Goal: Navigation & Orientation: Find specific page/section

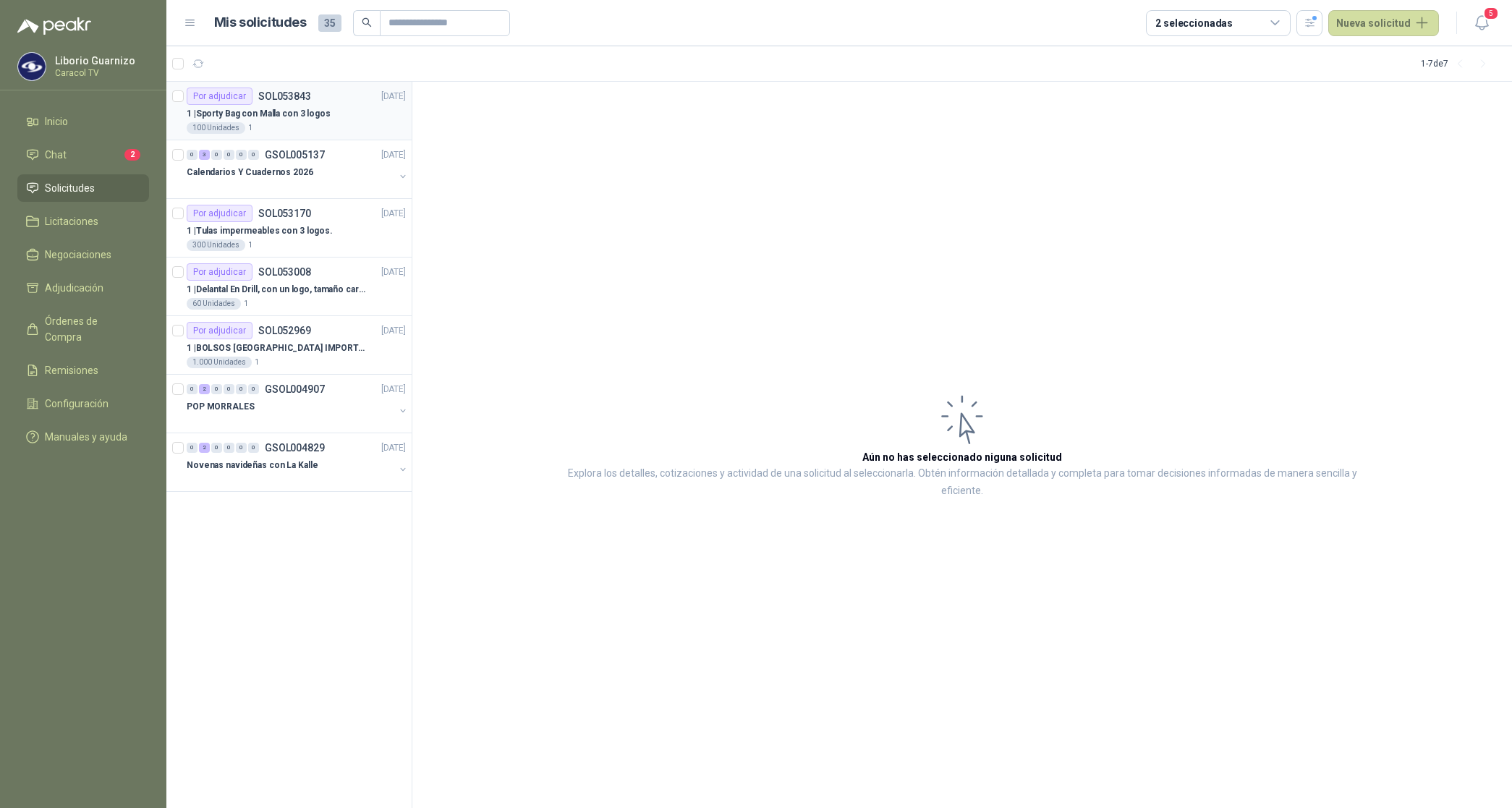
click at [239, 114] on p "1 | Sporty Bag con Malla con 3 logos" at bounding box center [259, 114] width 144 height 13
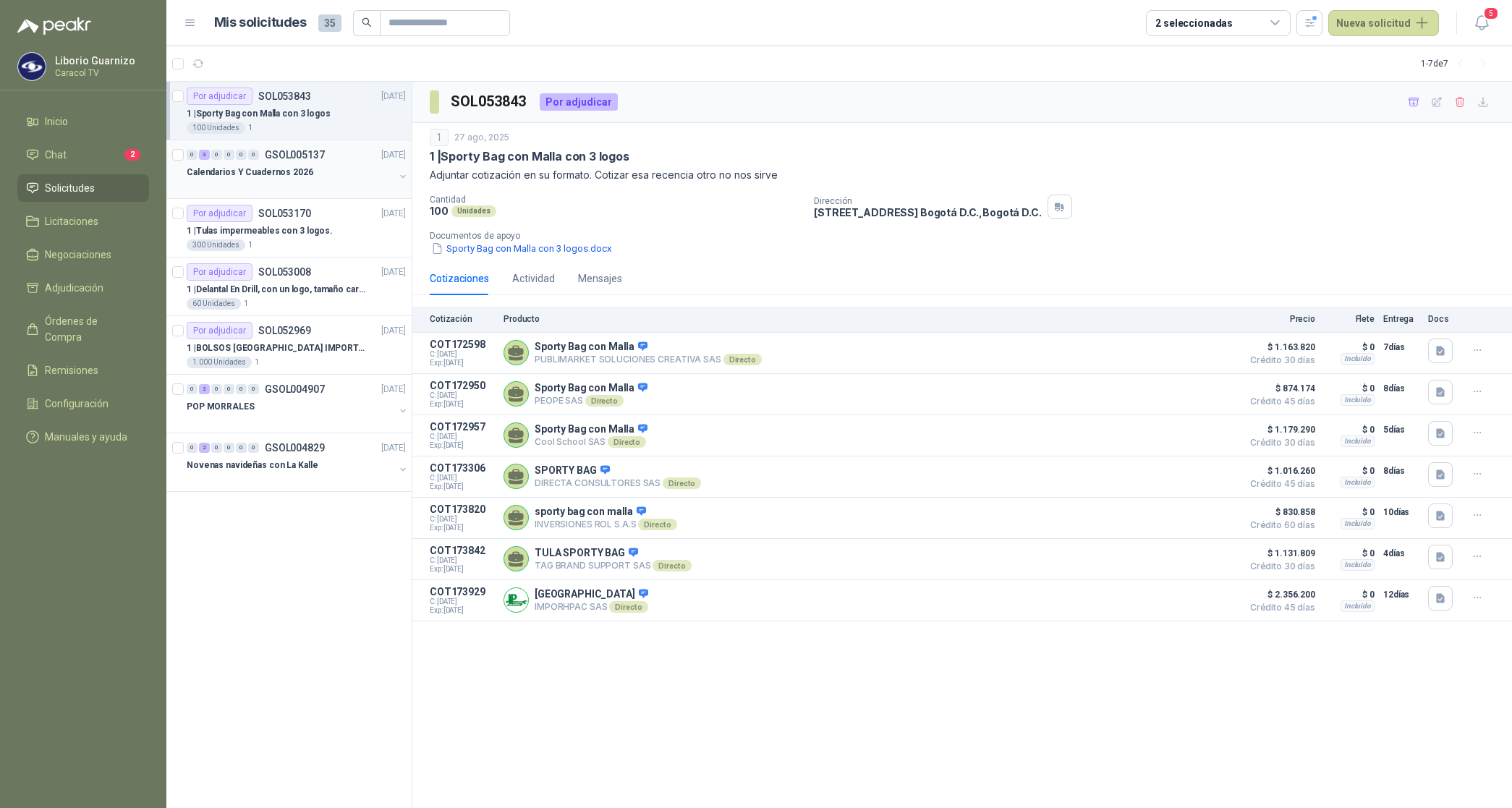
click at [259, 170] on p "Calendarios Y Cuadernos 2026" at bounding box center [250, 172] width 126 height 13
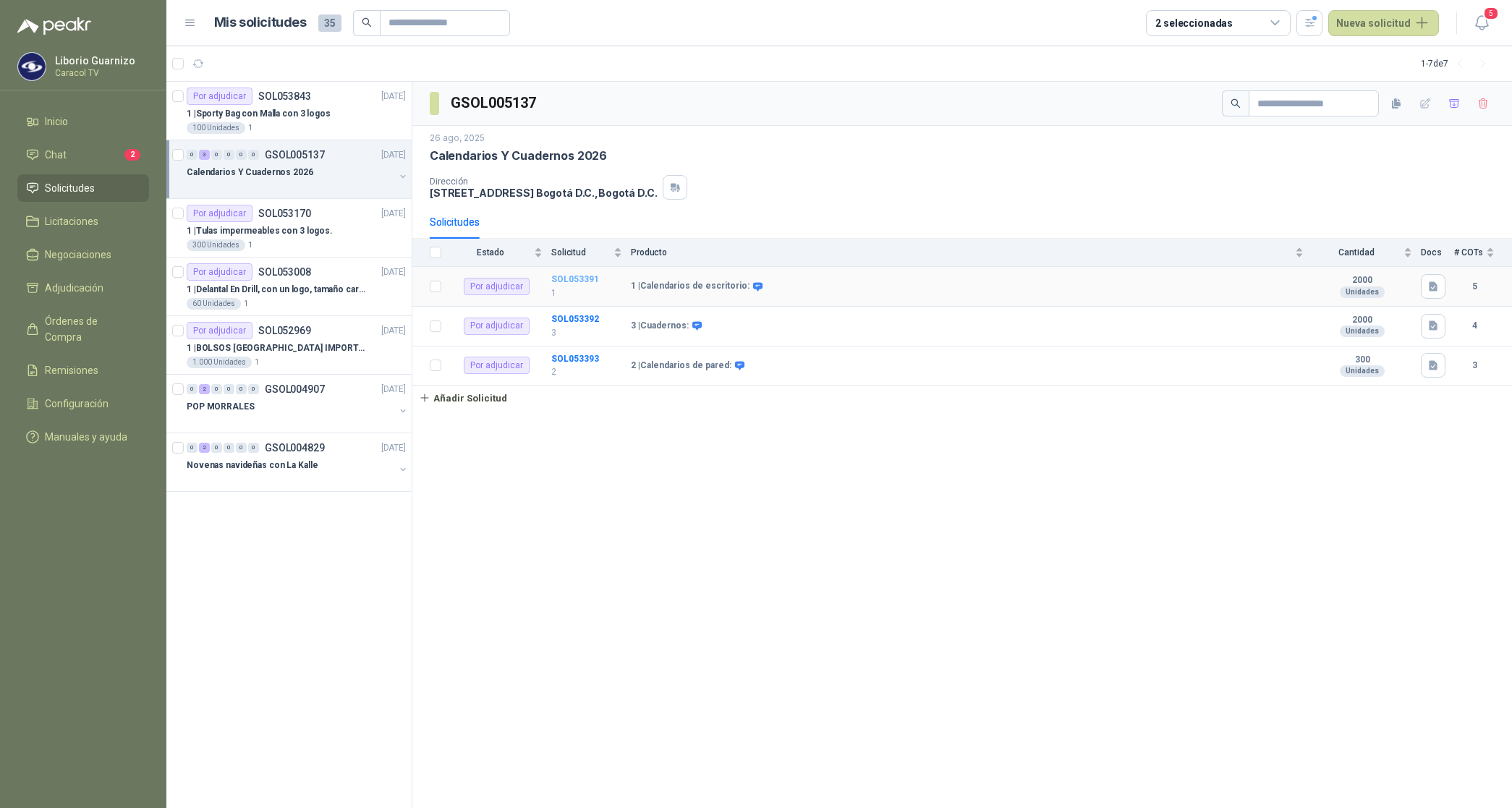
click at [584, 277] on b "SOL053391" at bounding box center [575, 279] width 48 height 10
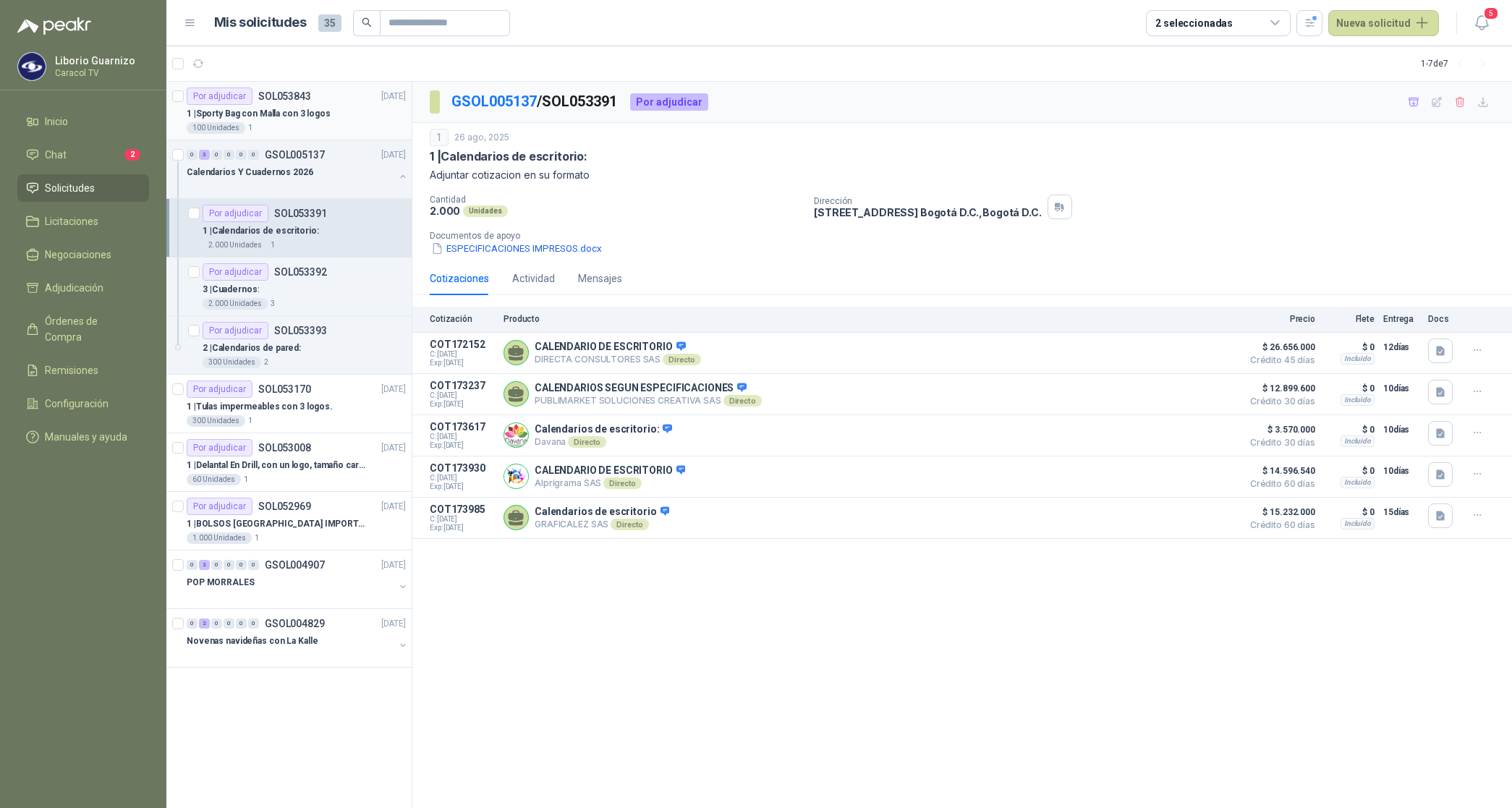
click at [264, 111] on p "1 | Sporty Bag con Malla con 3 logos" at bounding box center [259, 114] width 144 height 13
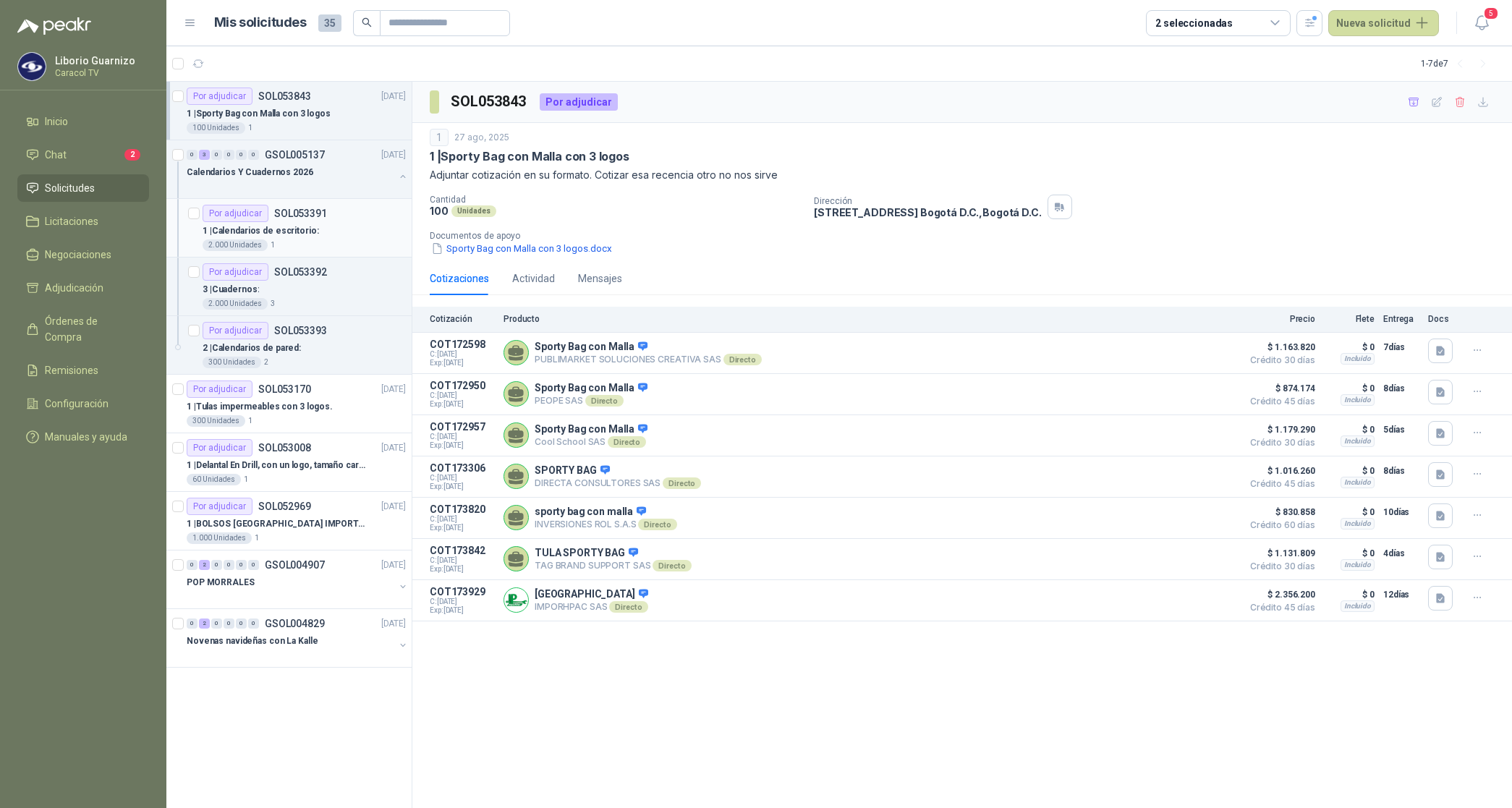
click at [285, 232] on p "1 | Calendarios de escritorio:" at bounding box center [261, 231] width 117 height 13
